Goal: Use online tool/utility: Utilize a website feature to perform a specific function

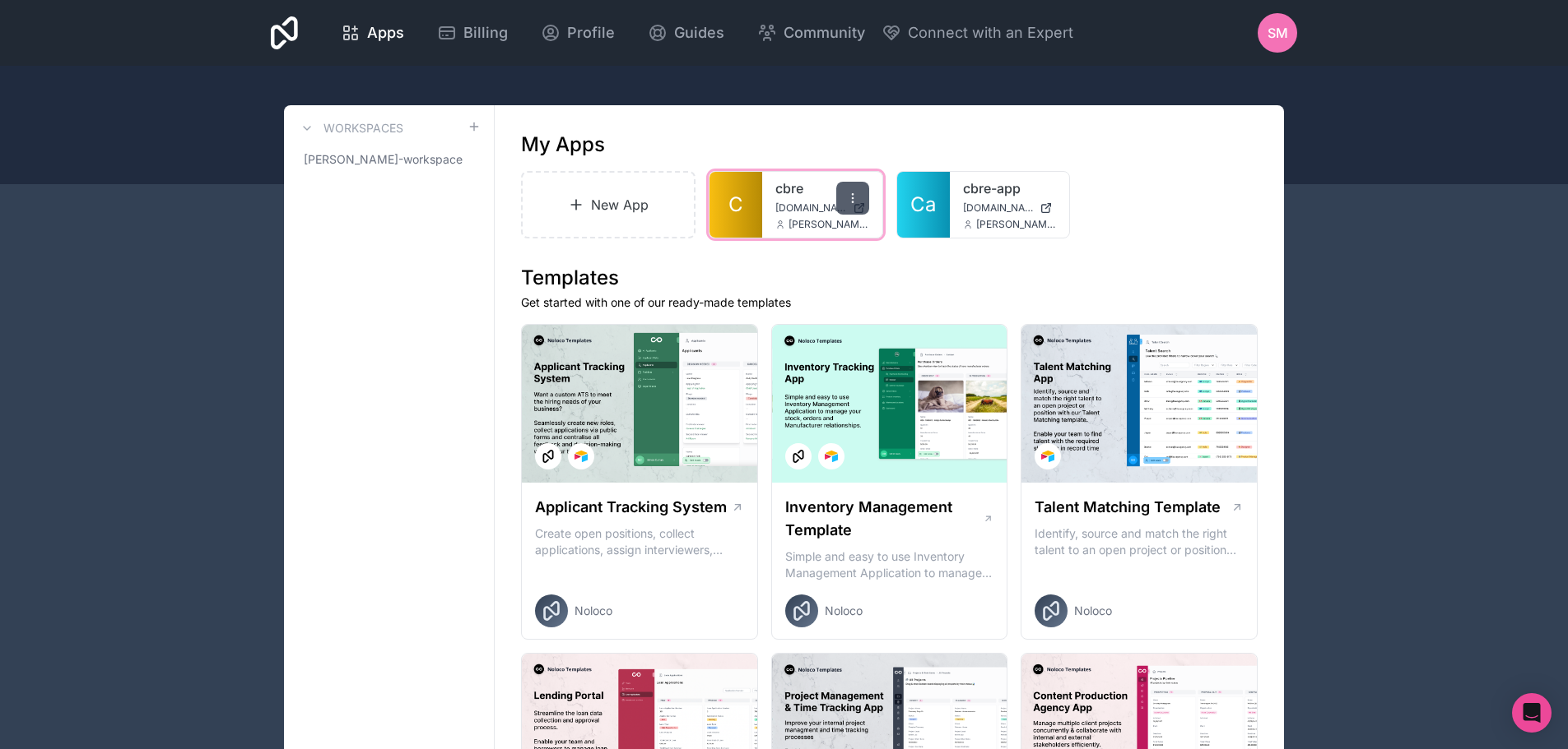
click at [856, 198] on icon at bounding box center [852, 198] width 13 height 13
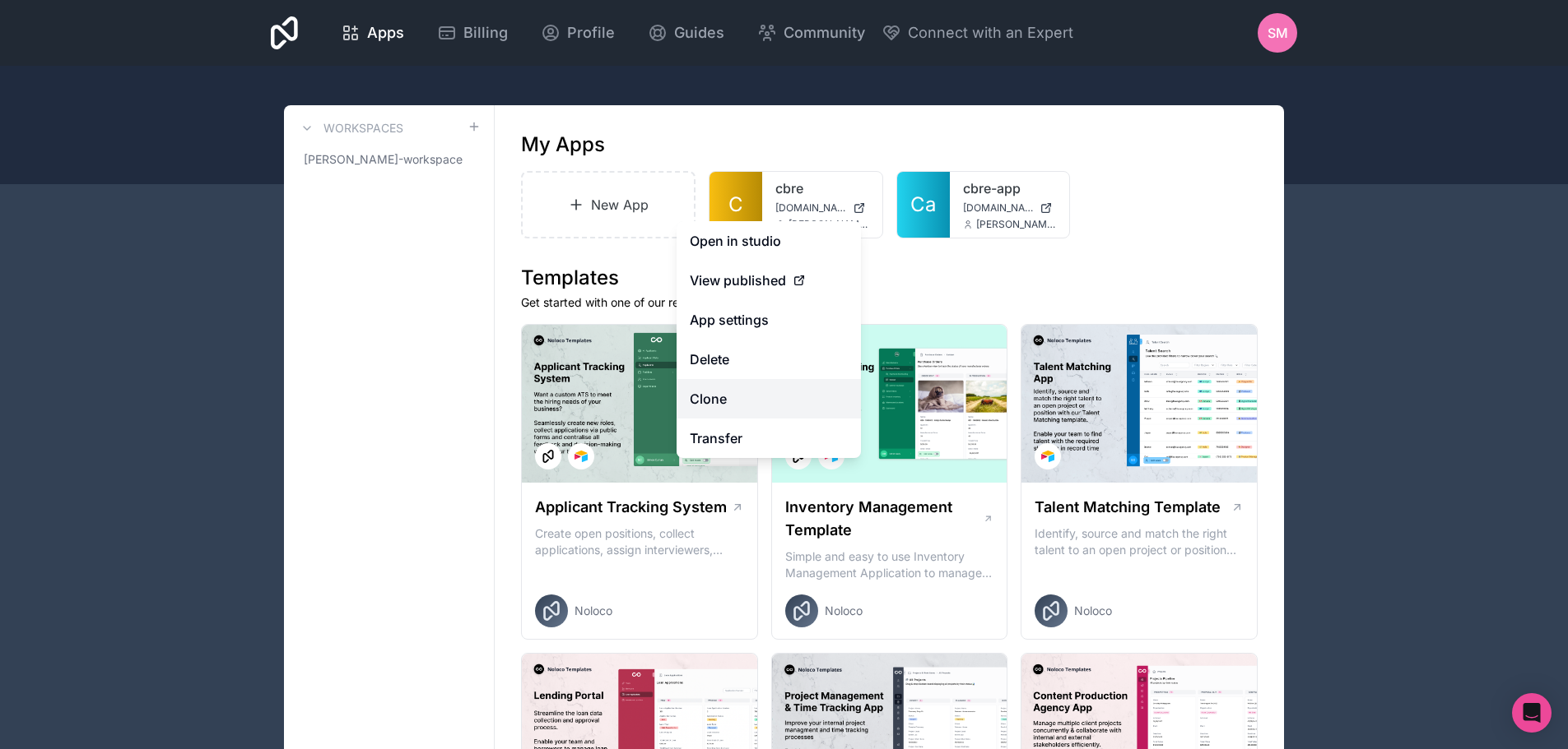
click at [718, 411] on link "Clone" at bounding box center [768, 398] width 184 height 39
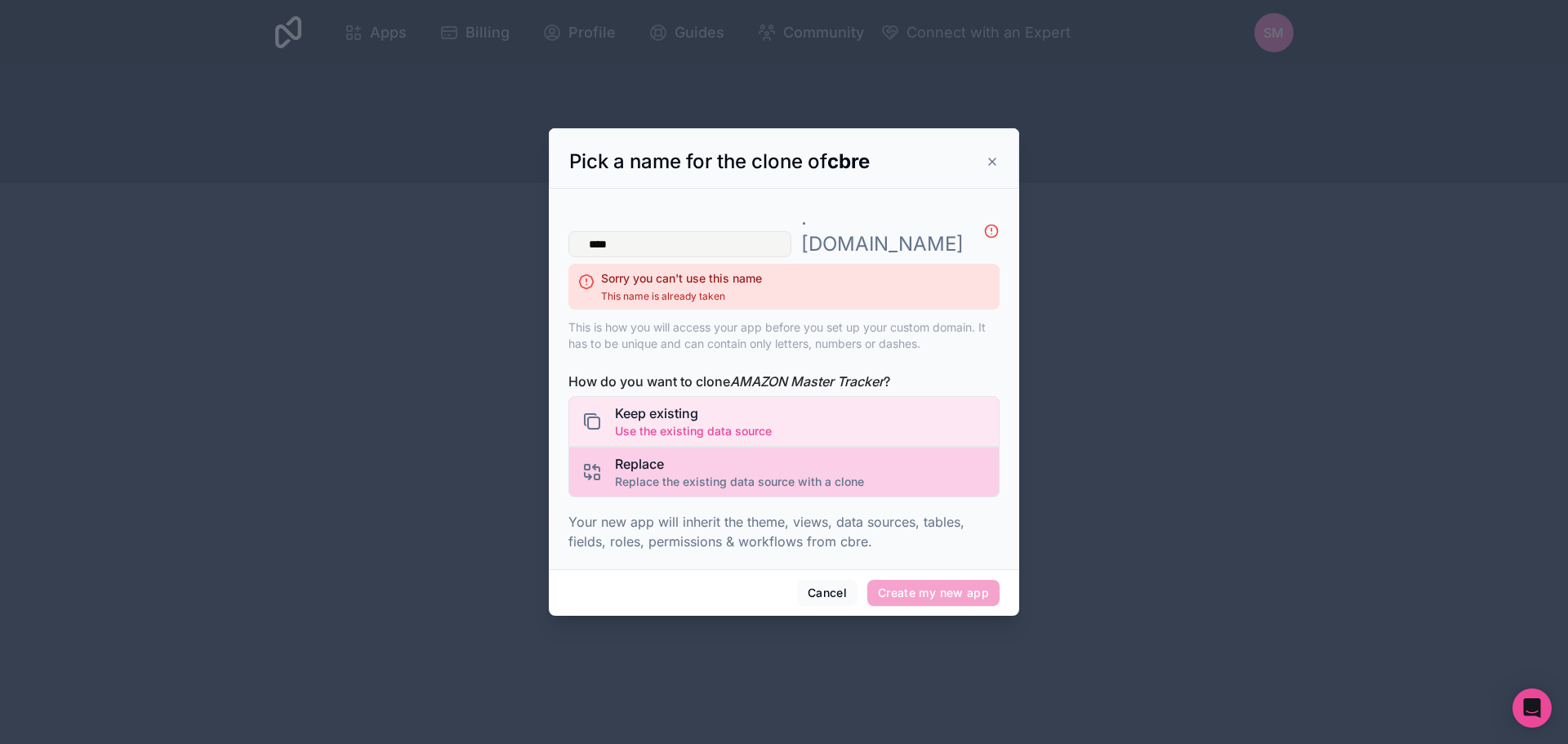
click at [717, 474] on span "Replace the existing data source with a clone" at bounding box center [739, 482] width 249 height 16
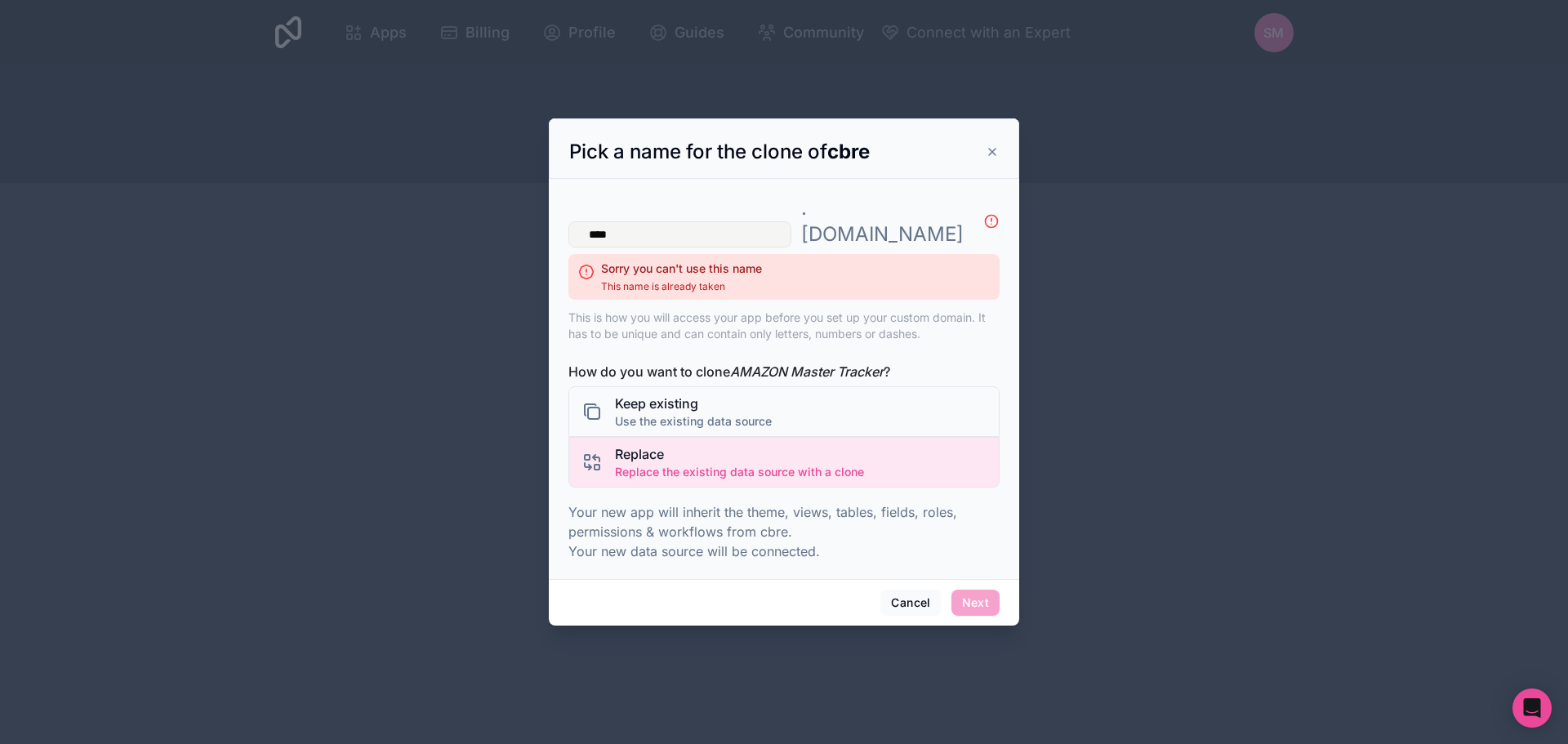
click at [822, 503] on p "Your new app will inherit the theme, views, tables, fields, roles, permissions …" at bounding box center [784, 532] width 431 height 59
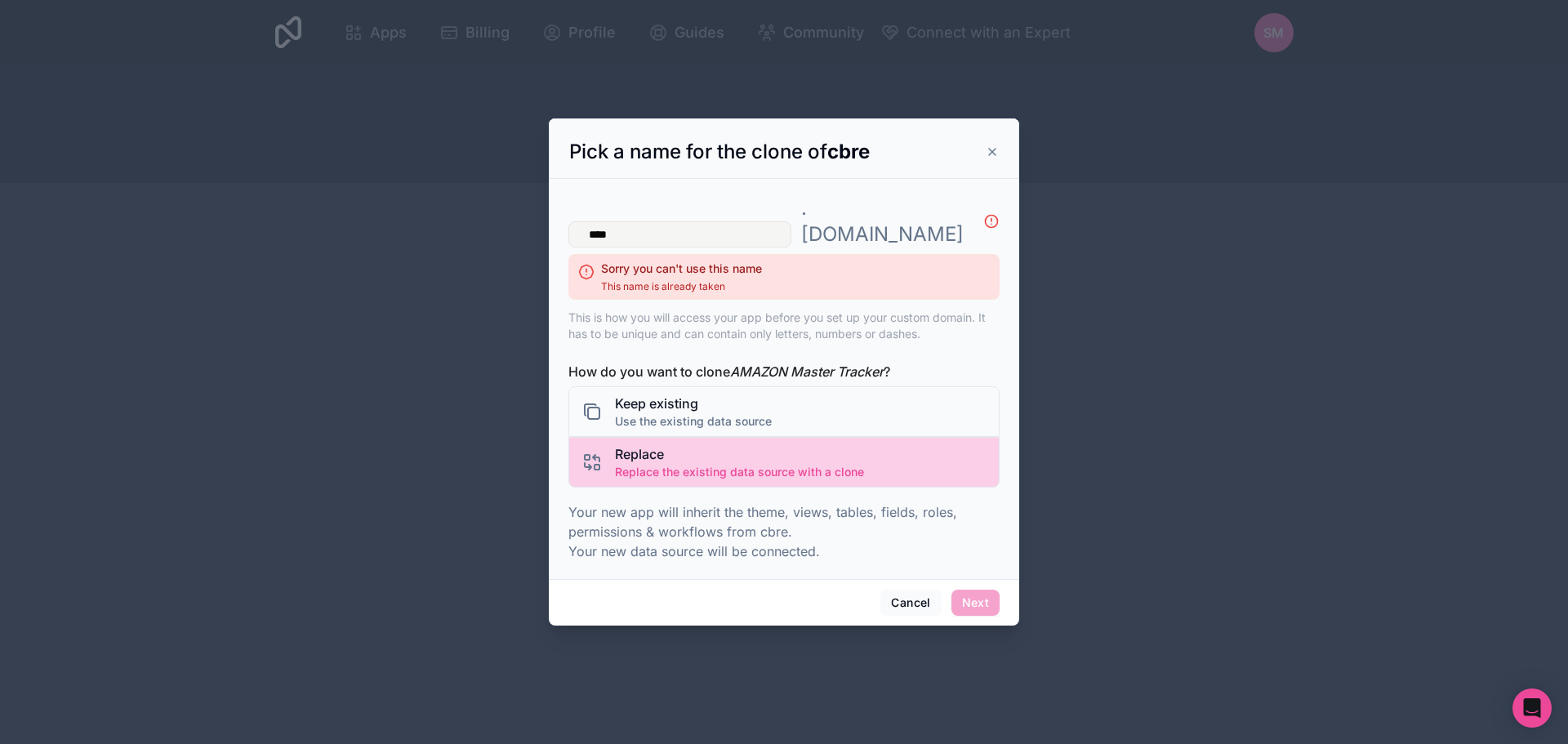
click at [631, 445] on span "Replace" at bounding box center [739, 454] width 249 height 20
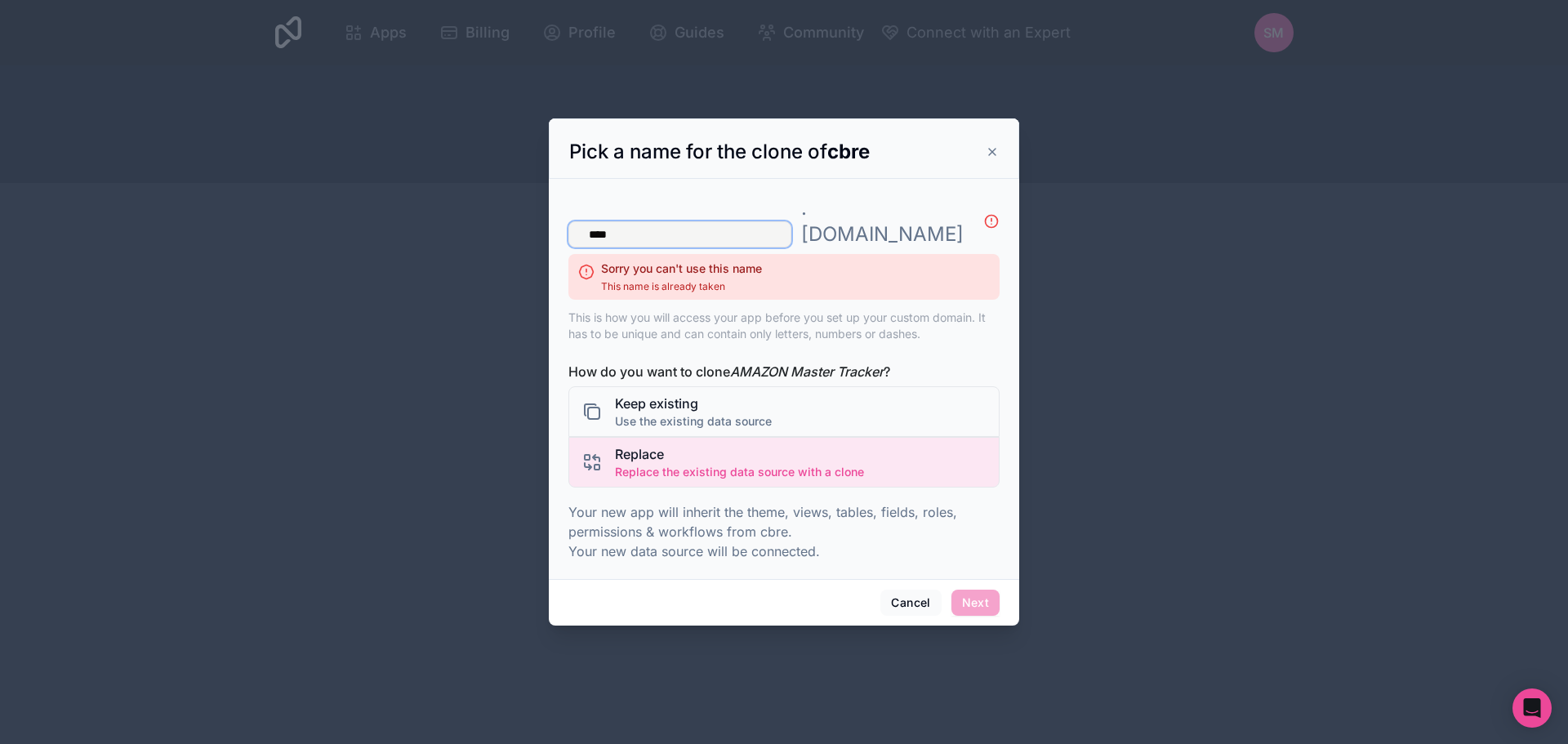
click at [703, 228] on input "****" at bounding box center [680, 234] width 223 height 26
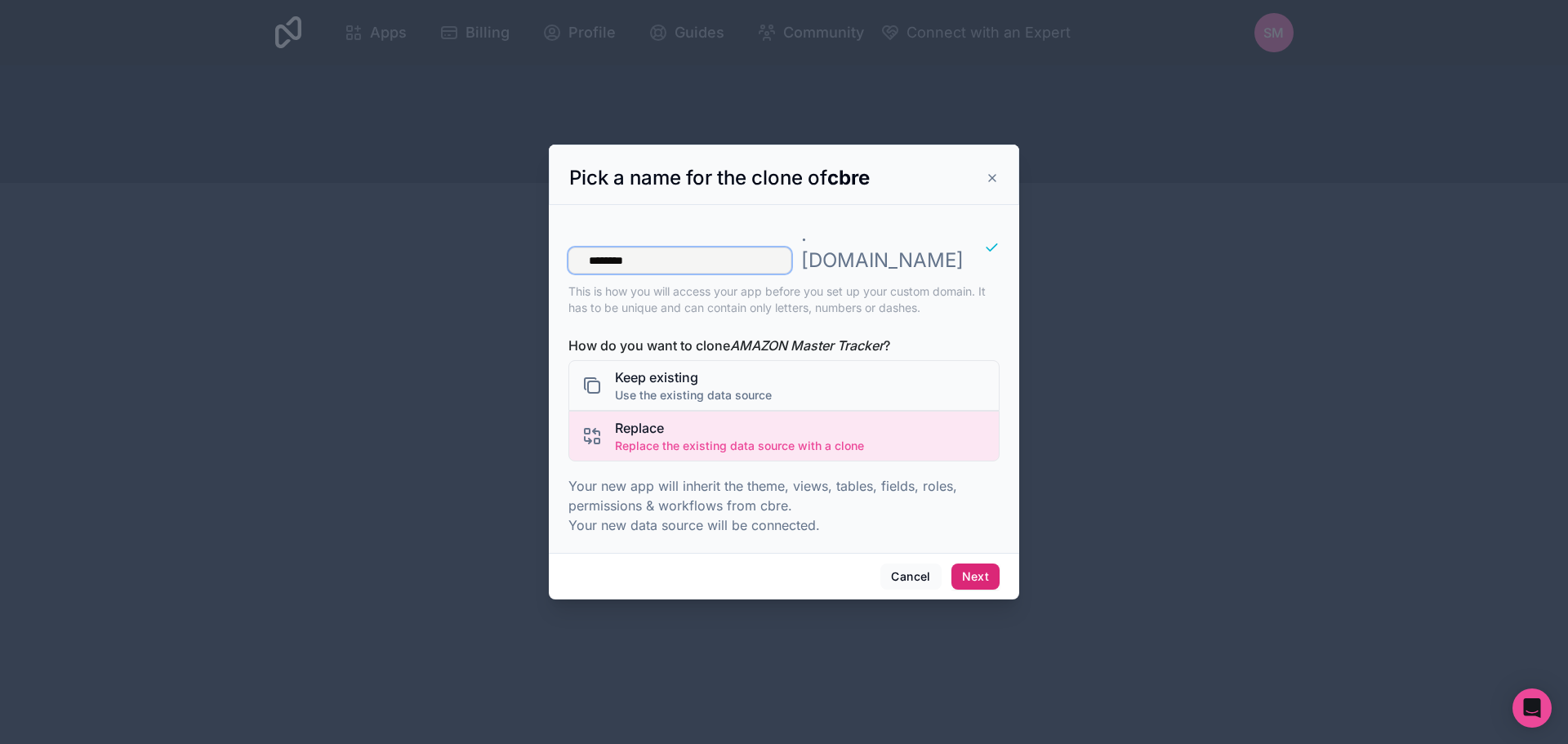
type input "********"
click at [970, 564] on button "Next" at bounding box center [975, 577] width 48 height 26
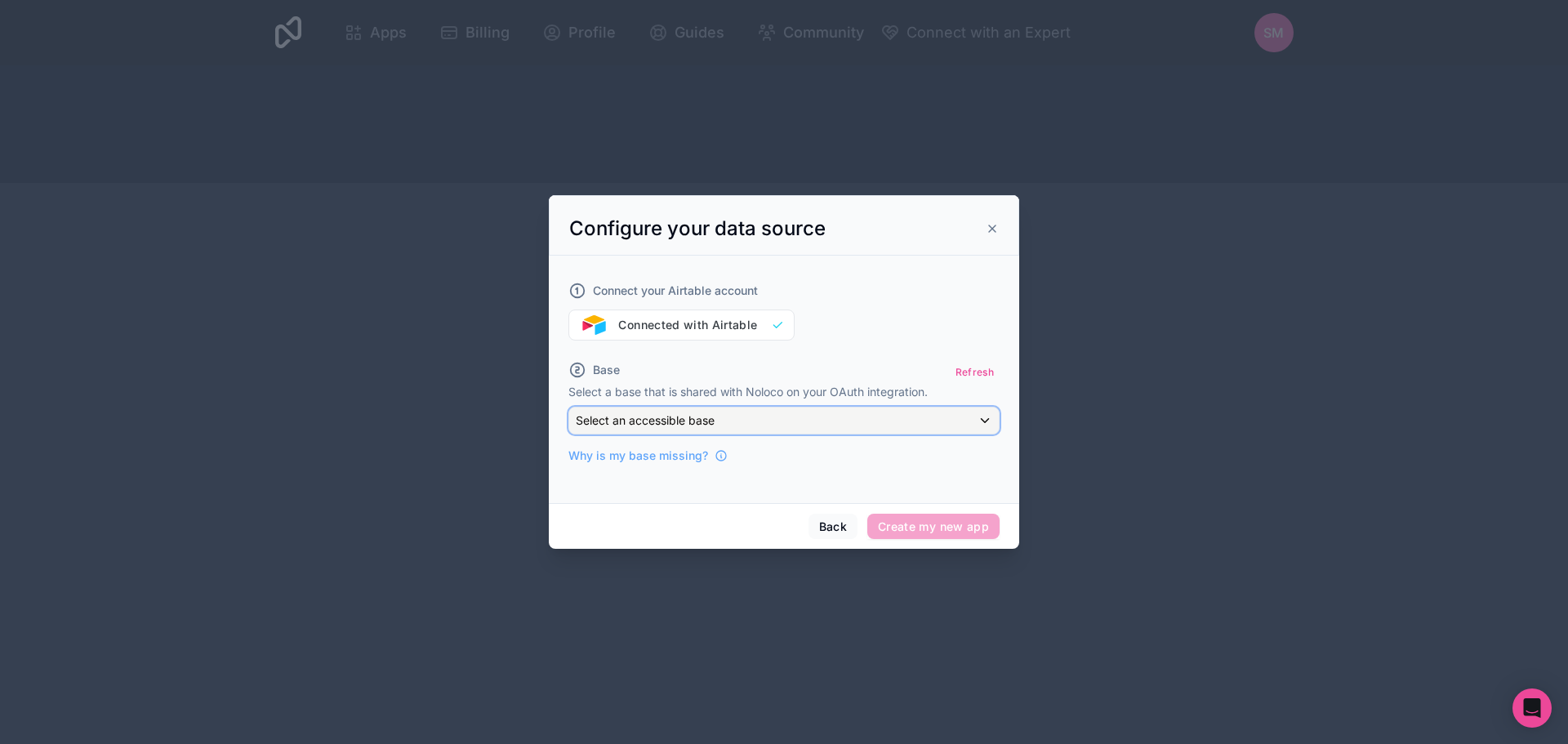
click at [837, 416] on div "Select an accessible base" at bounding box center [784, 421] width 430 height 26
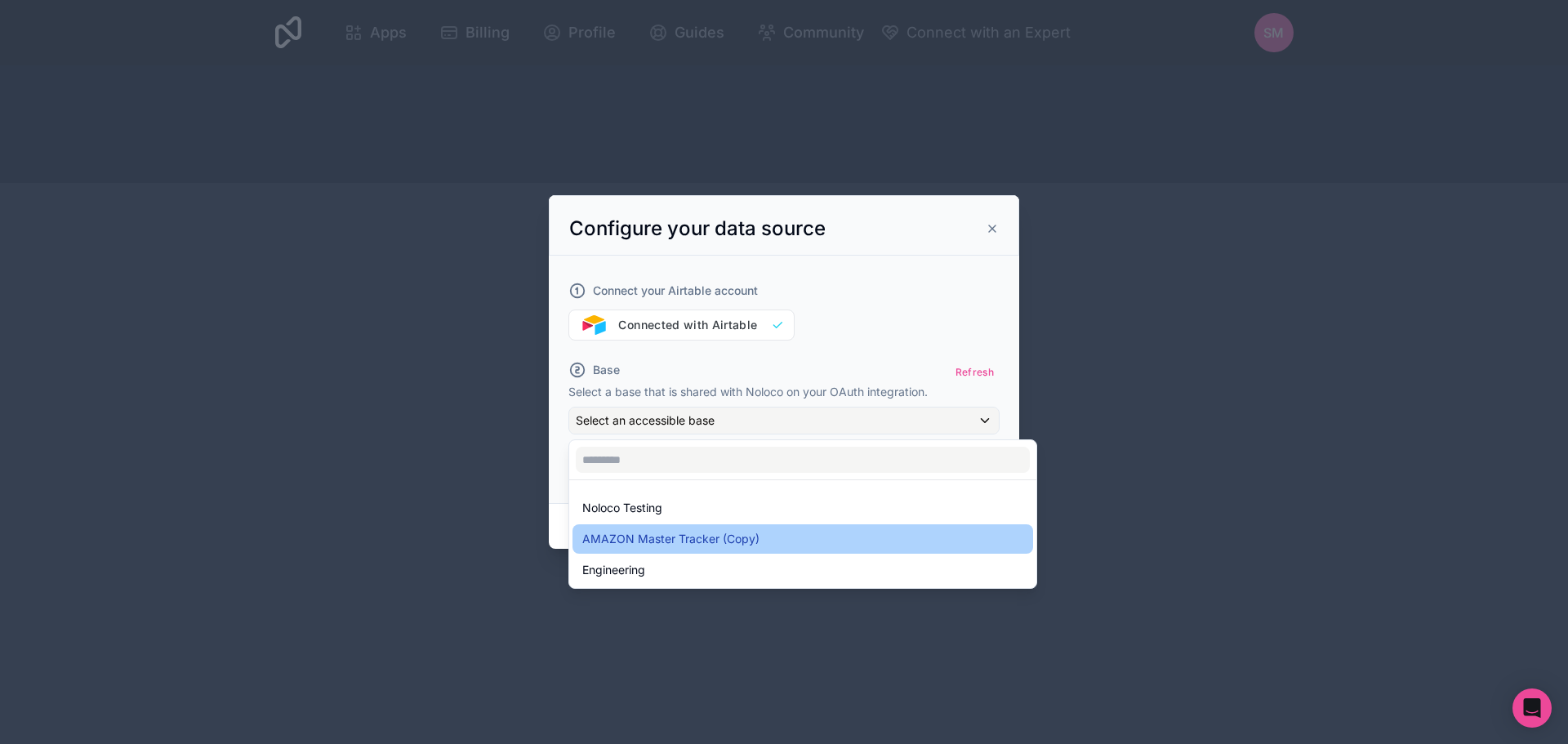
click at [787, 537] on div "AMAZON Master Tracker (Copy)" at bounding box center [803, 539] width 441 height 20
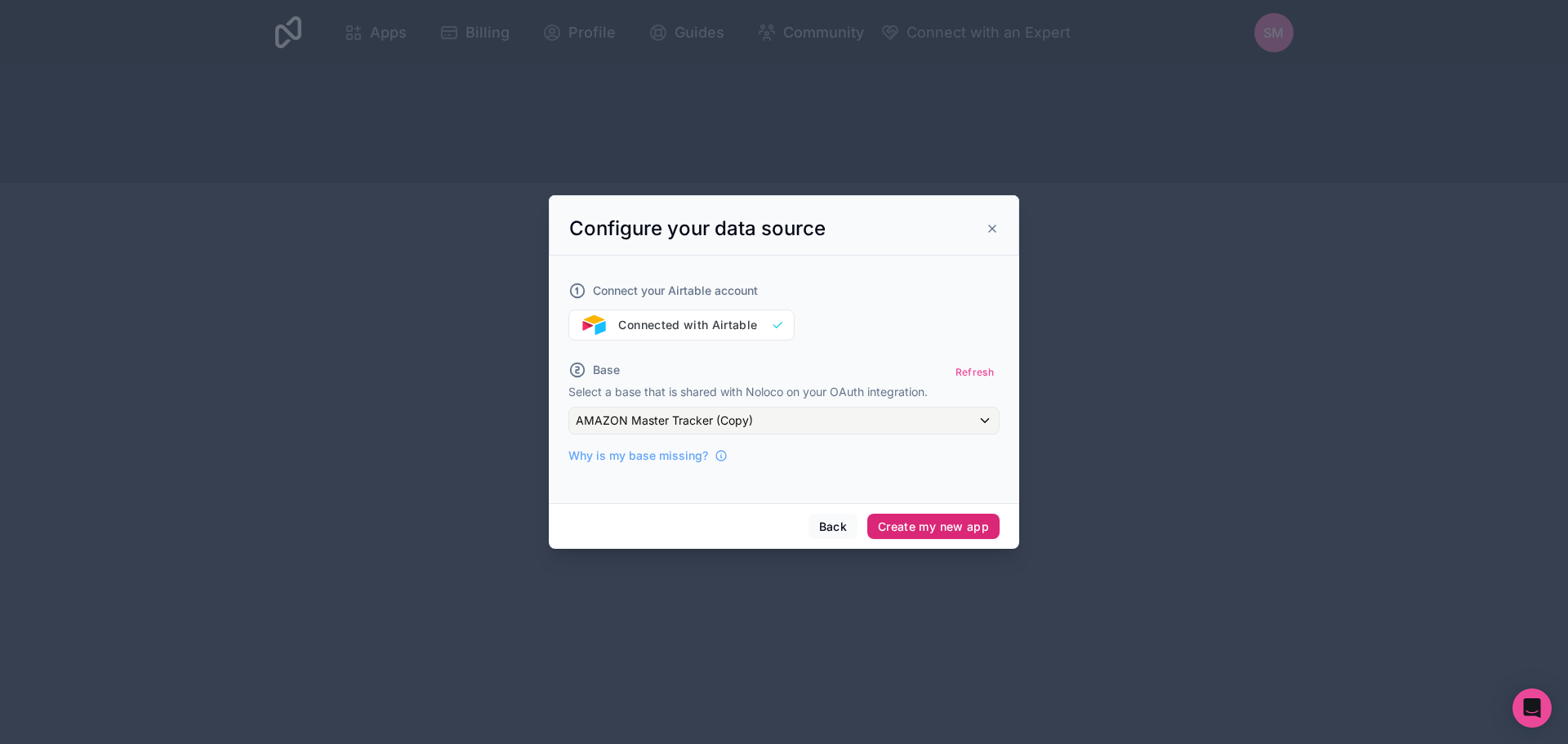
click at [936, 526] on button "Create my new app" at bounding box center [934, 527] width 133 height 26
